Goal: Task Accomplishment & Management: Manage account settings

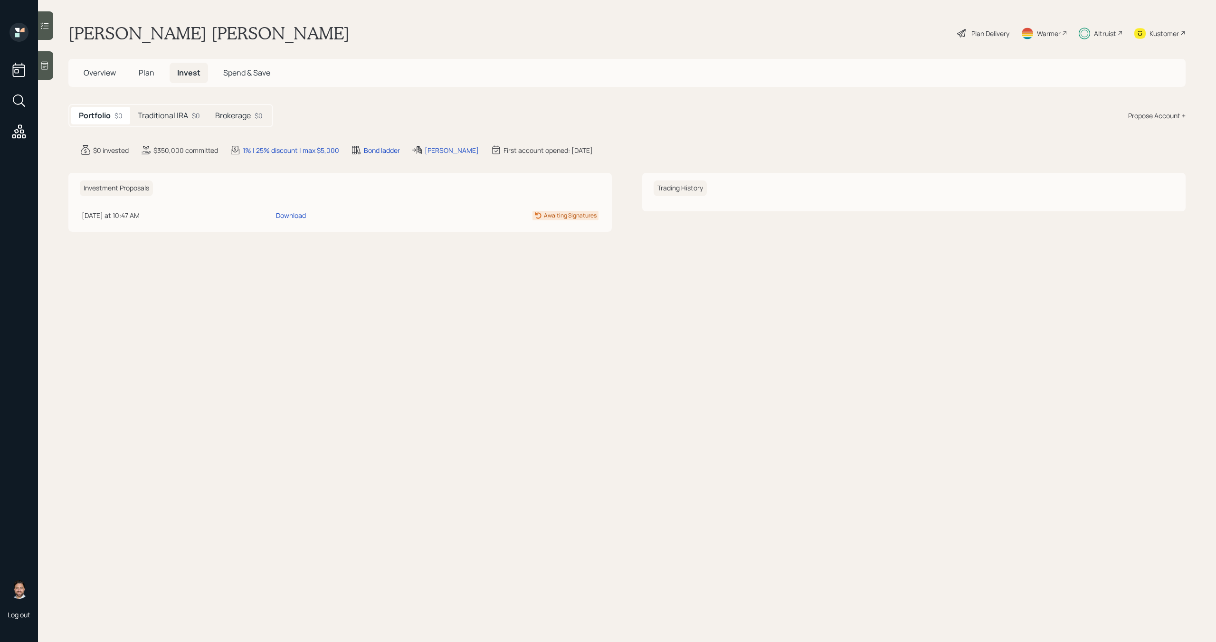
click at [168, 117] on h5 "Traditional IRA" at bounding box center [163, 115] width 50 height 9
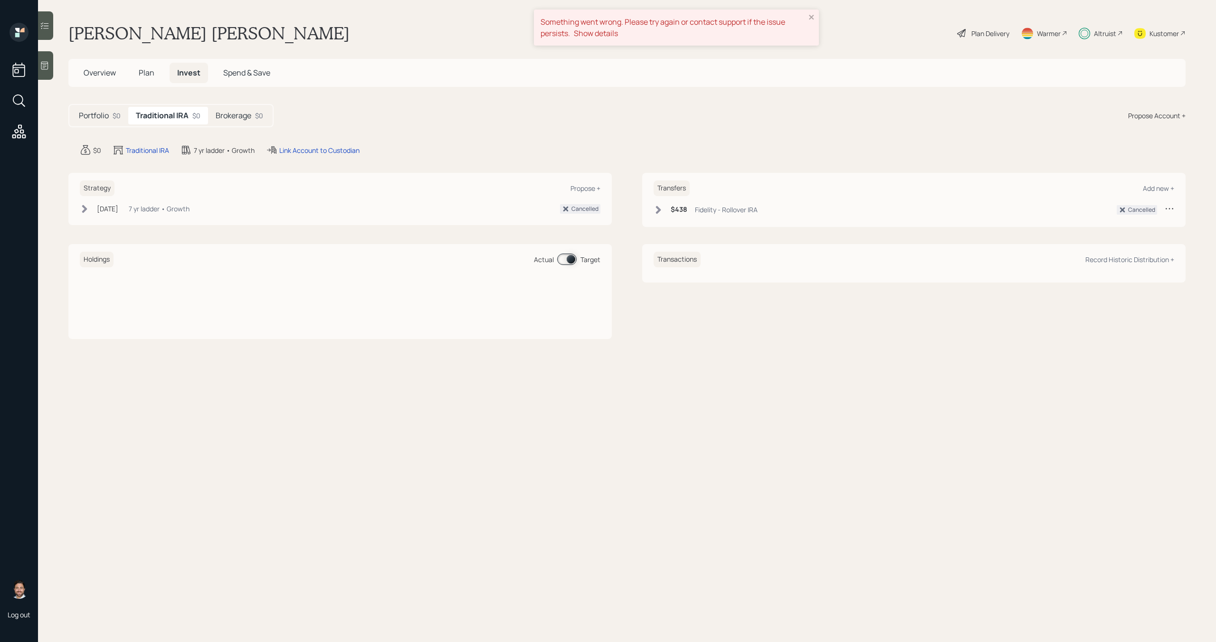
click at [815, 16] on div "Something went wrong. Please try again or contact support if the issue persists…" at bounding box center [676, 28] width 285 height 36
click at [237, 115] on h5 "Brokerage" at bounding box center [234, 115] width 36 height 9
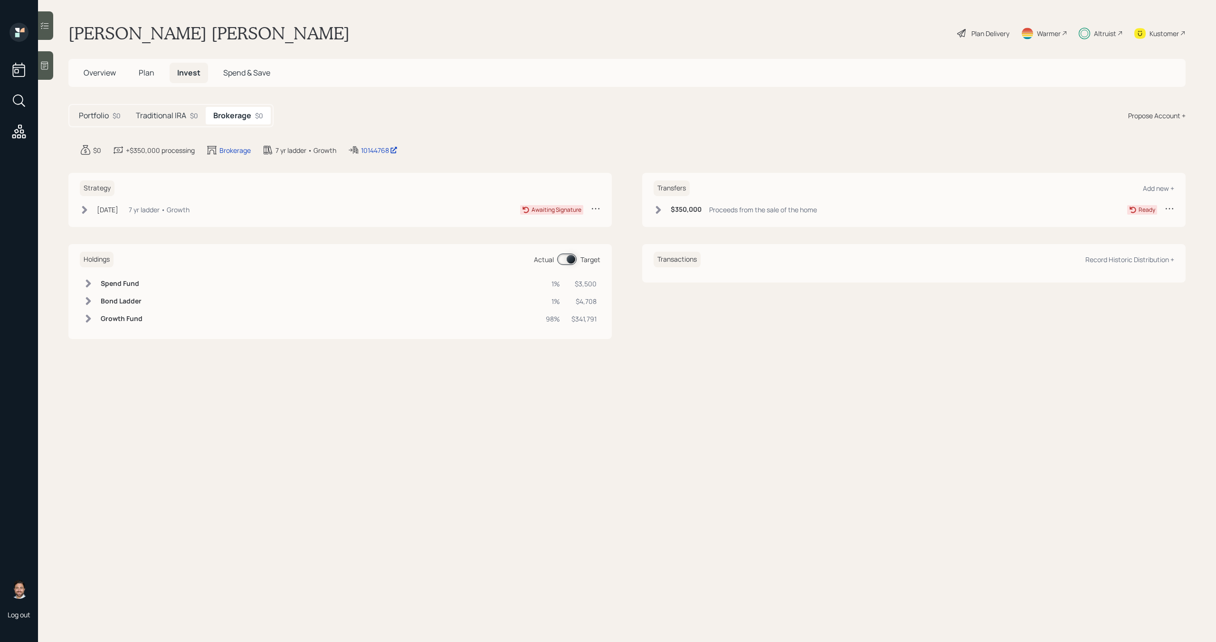
click at [174, 115] on h5 "Traditional IRA" at bounding box center [161, 115] width 50 height 9
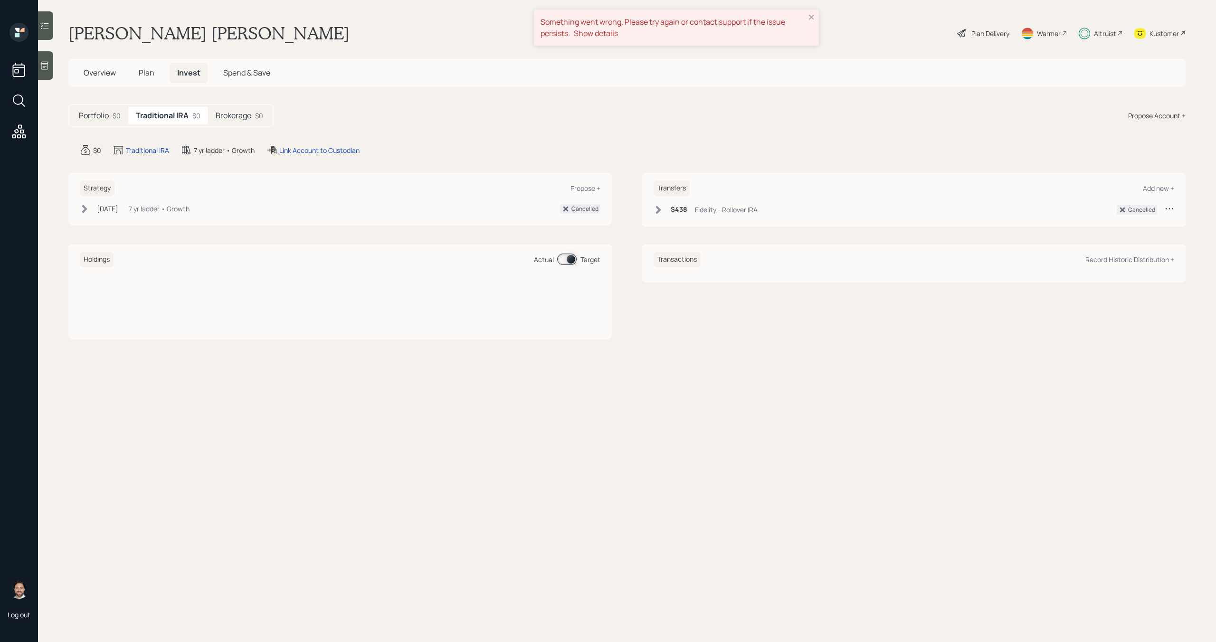
click at [76, 118] on div "Portfolio $0" at bounding box center [99, 116] width 57 height 18
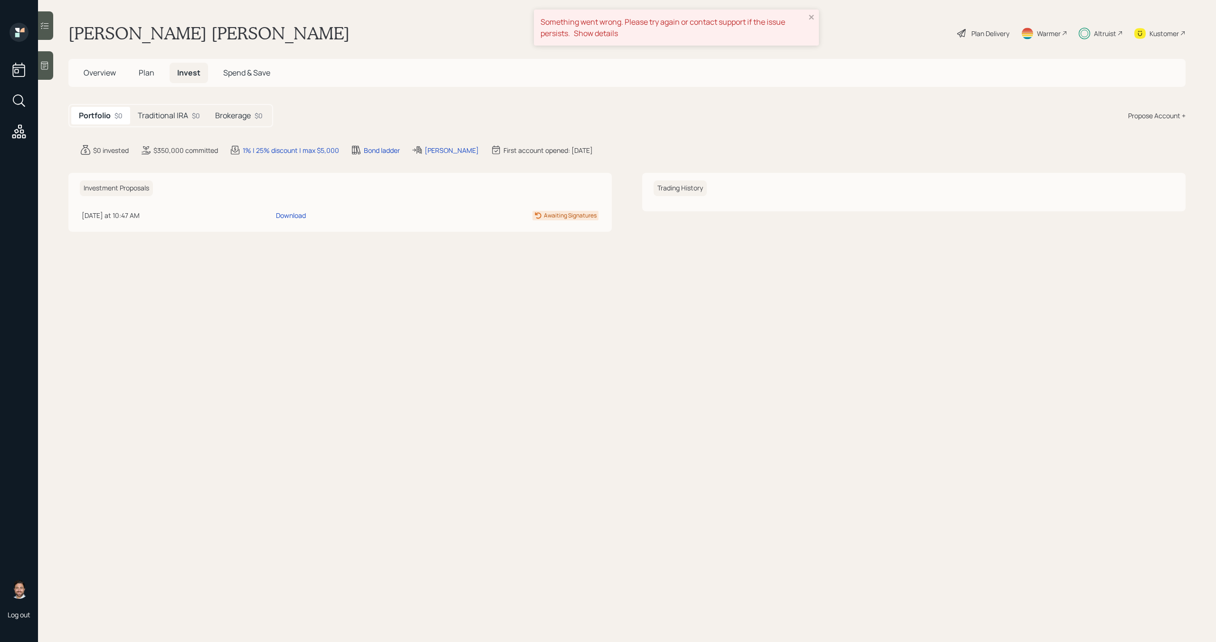
click at [98, 71] on span "Overview" at bounding box center [100, 72] width 32 height 10
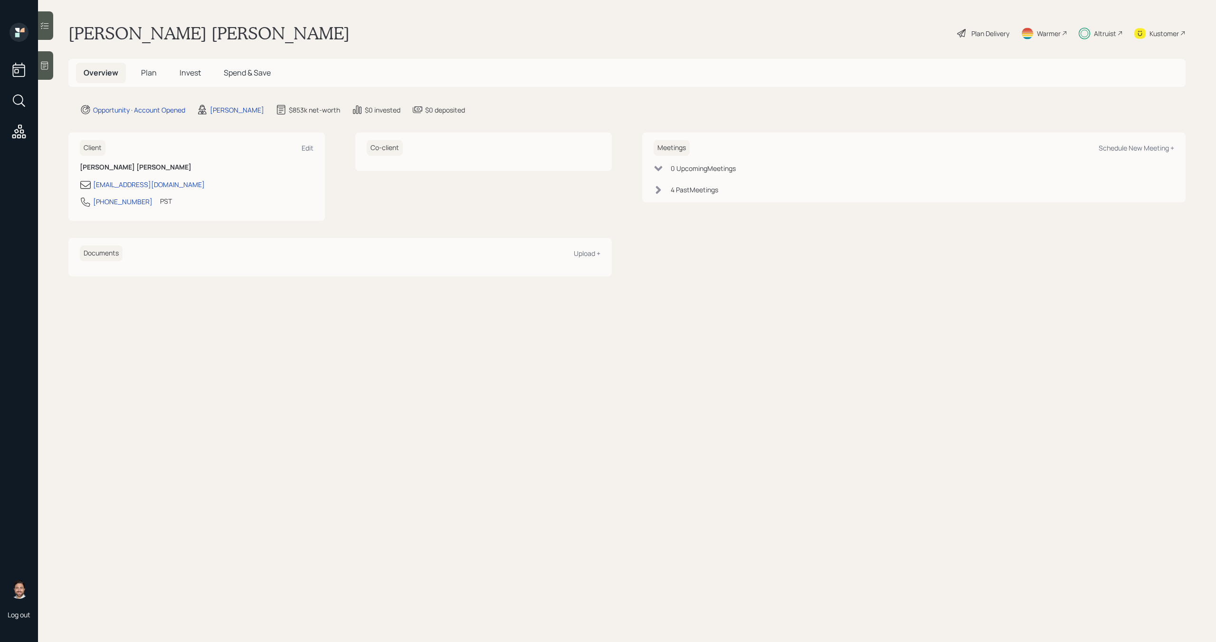
click at [190, 75] on span "Invest" at bounding box center [190, 72] width 21 height 10
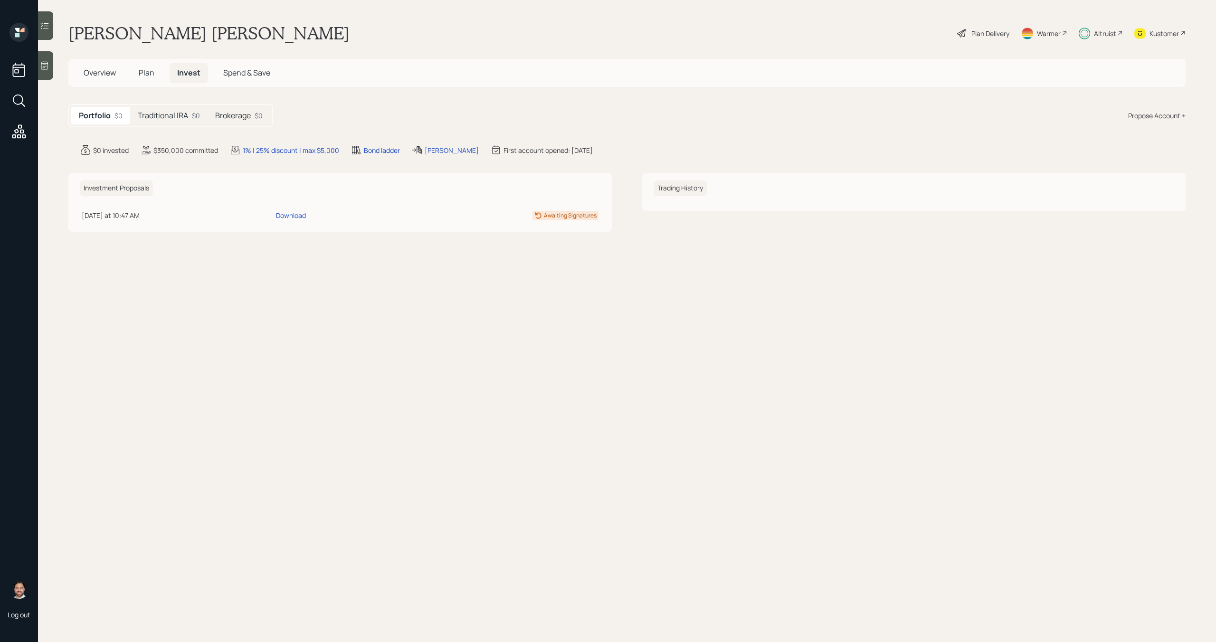
click at [222, 113] on h5 "Brokerage" at bounding box center [233, 115] width 36 height 9
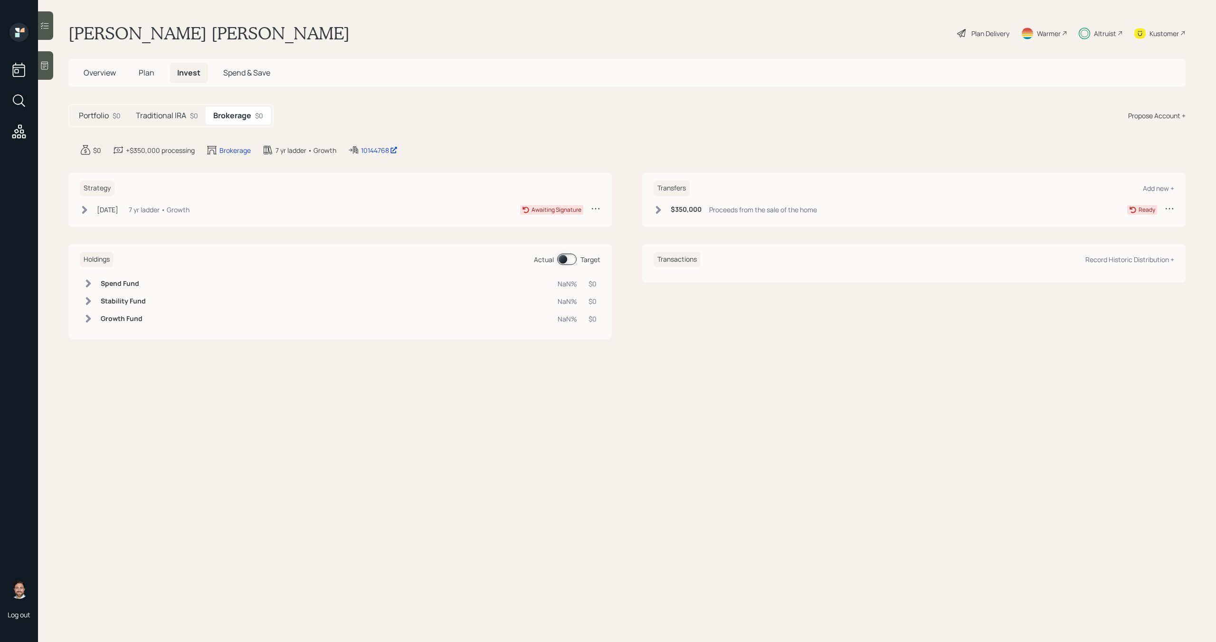
click at [654, 208] on icon at bounding box center [659, 210] width 10 height 10
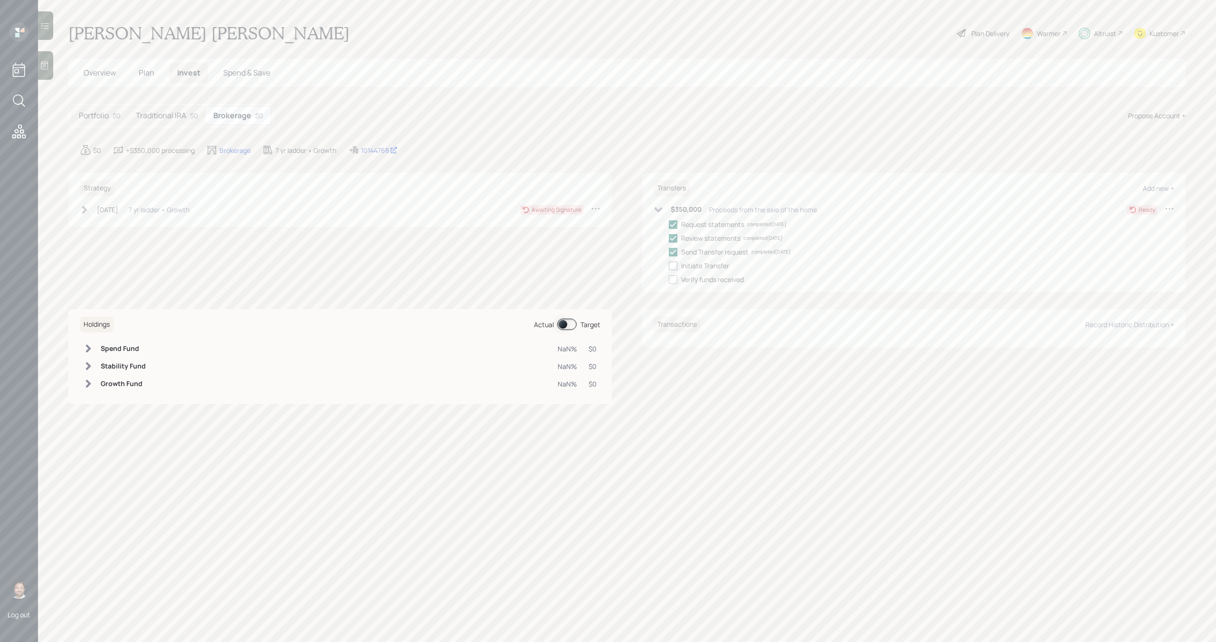
click at [677, 267] on div at bounding box center [673, 266] width 9 height 9
click at [669, 266] on input "checkbox" at bounding box center [668, 266] width 0 height 0
checkbox input "true"
